Goal: Task Accomplishment & Management: Manage account settings

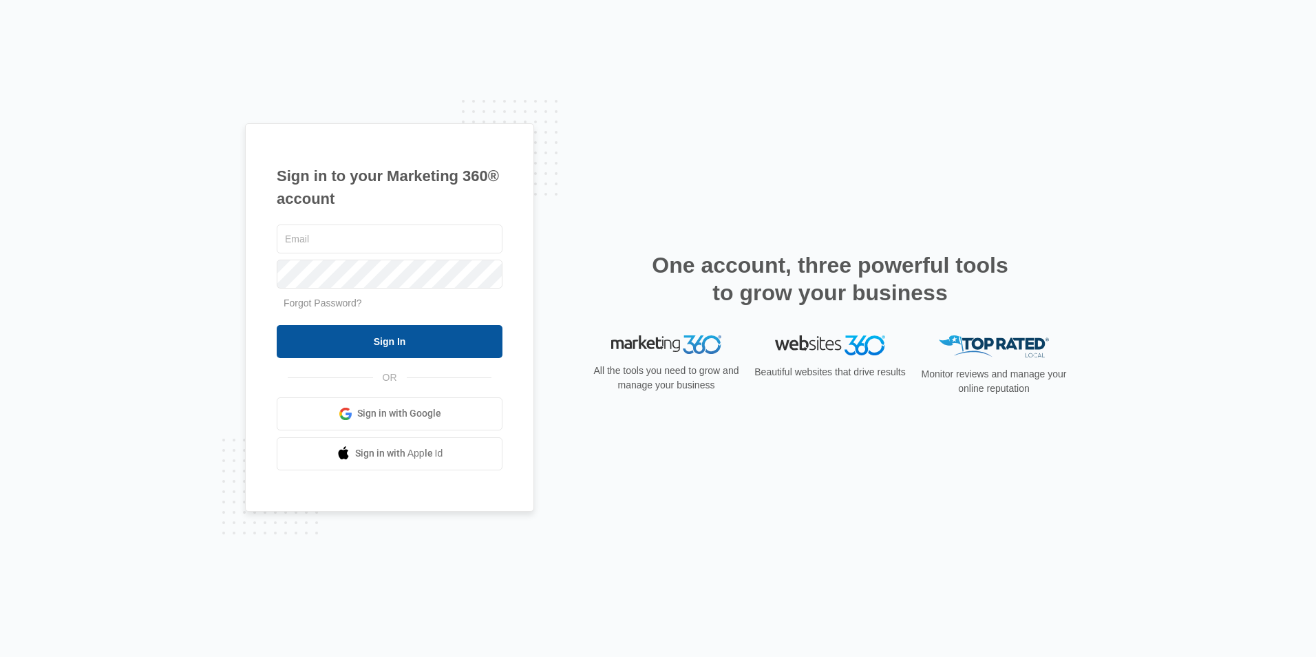
type input "[EMAIL_ADDRESS][DOMAIN_NAME]"
click at [412, 349] on input "Sign In" at bounding box center [390, 341] width 226 height 33
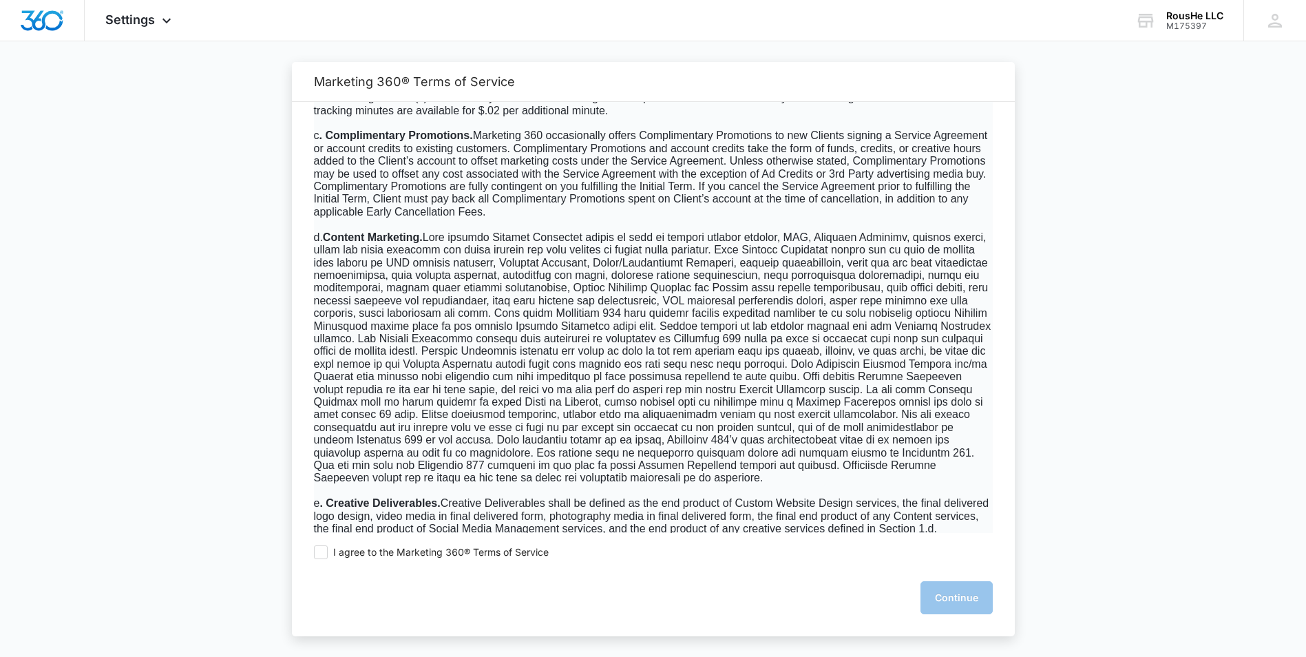
scroll to position [973, 0]
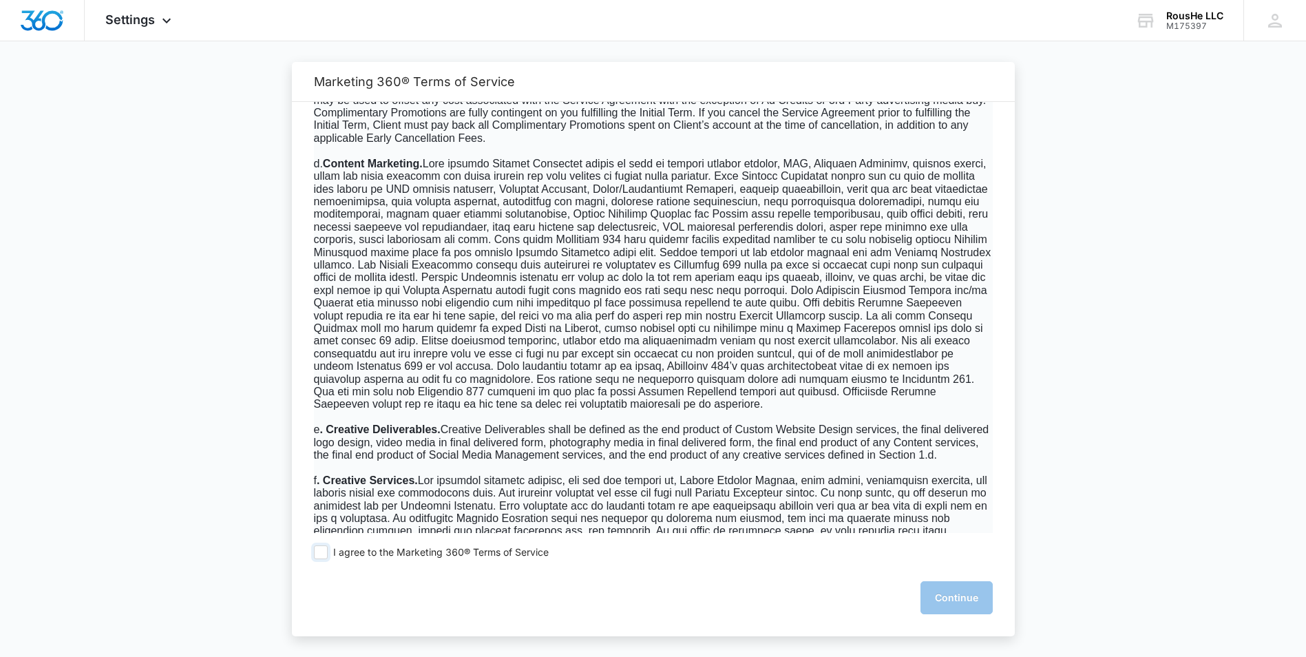
click at [317, 551] on span at bounding box center [321, 552] width 14 height 14
click at [317, 551] on input "I agree to the Marketing 360® Terms of Service" at bounding box center [321, 552] width 14 height 14
checkbox input "true"
click at [937, 591] on button "Continue" at bounding box center [956, 597] width 72 height 33
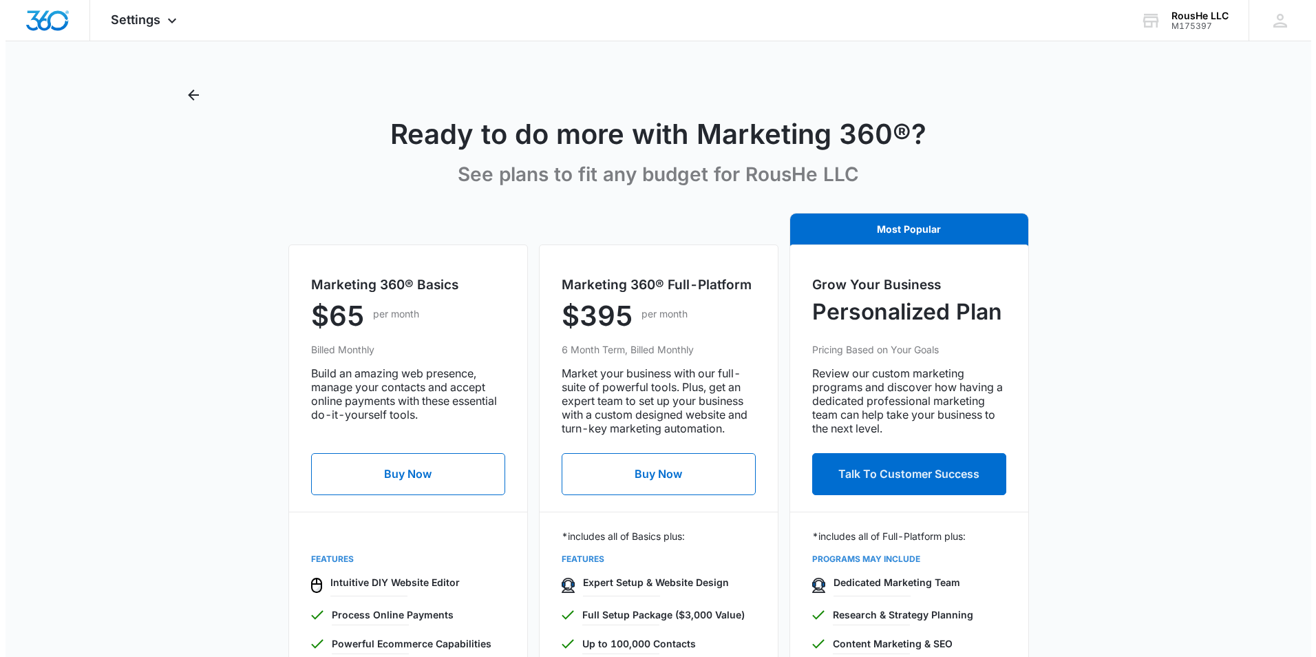
scroll to position [0, 0]
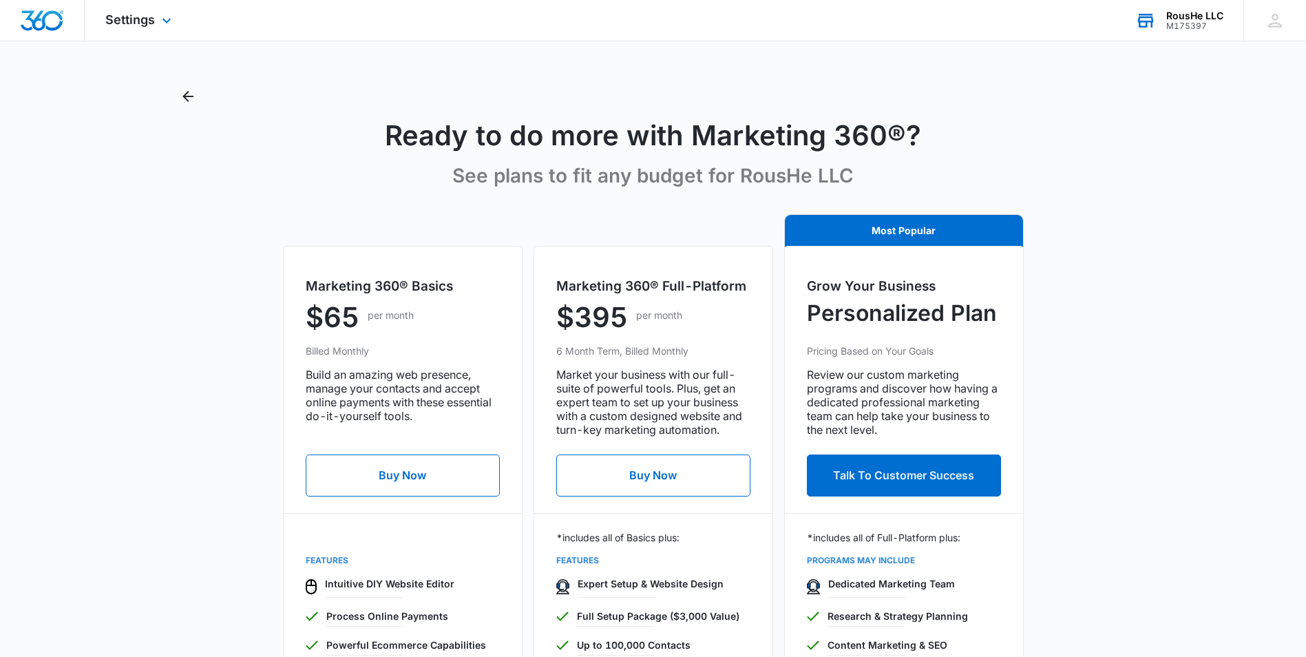
click at [1184, 21] on div "M175397" at bounding box center [1194, 26] width 57 height 10
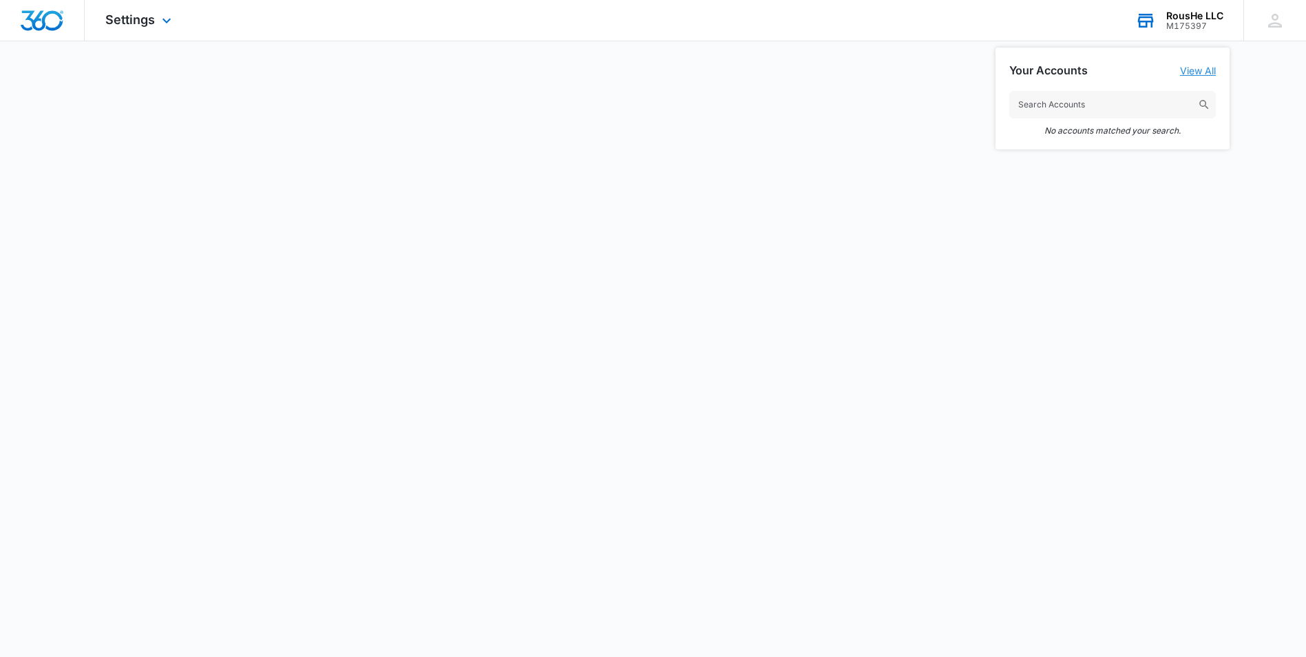
click at [1207, 70] on link "View All" at bounding box center [1198, 71] width 36 height 12
